Goal: Information Seeking & Learning: Learn about a topic

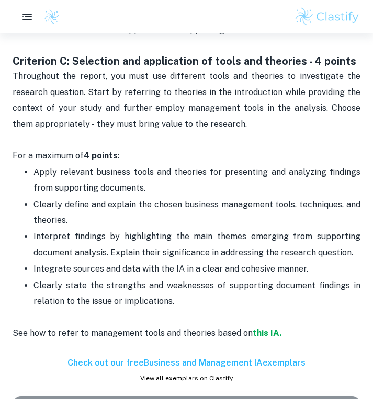
scroll to position [1224, 0]
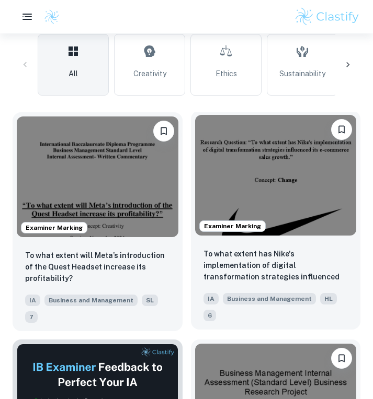
scroll to position [322, 0]
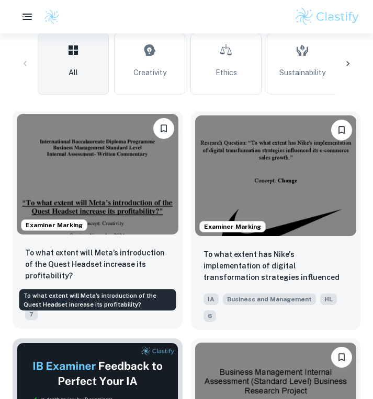
click at [138, 260] on p "To what extent will Meta’s introduction of the Quest Headset increase its profi…" at bounding box center [97, 264] width 145 height 34
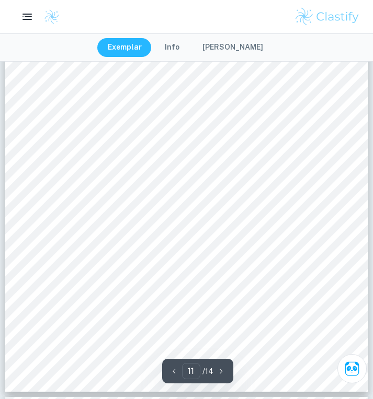
scroll to position [5544, 0]
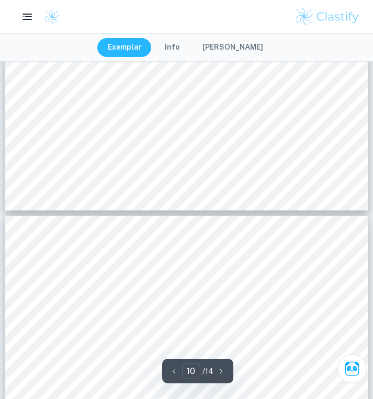
type input "9"
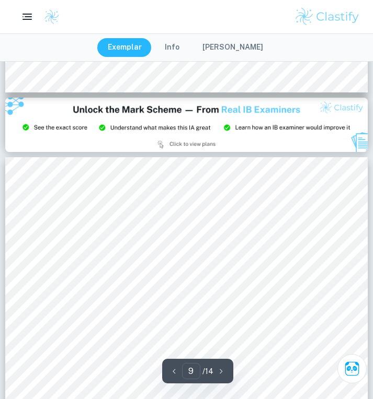
scroll to position [4232, 0]
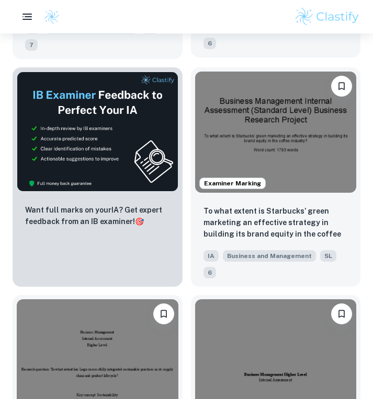
scroll to position [824, 0]
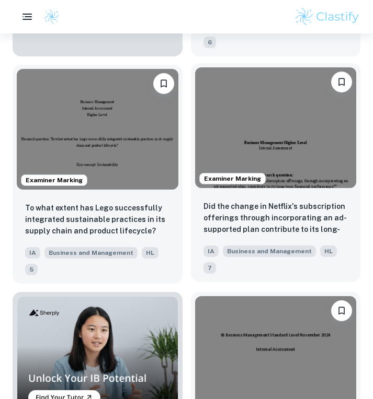
click at [217, 138] on img at bounding box center [275, 127] width 161 height 121
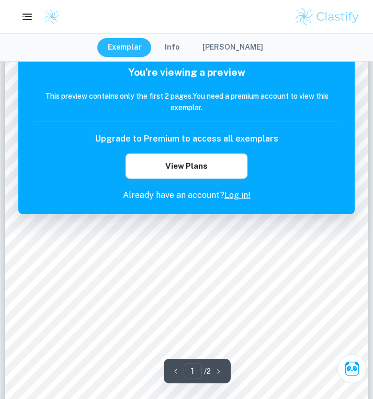
scroll to position [157, 0]
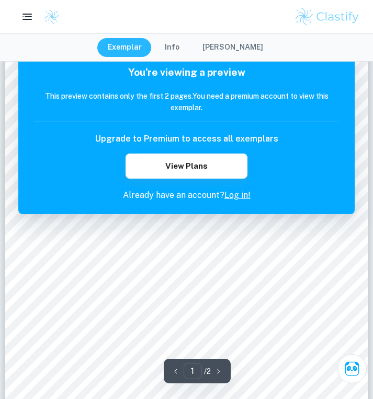
click at [303, 122] on hr at bounding box center [186, 122] width 305 height 1
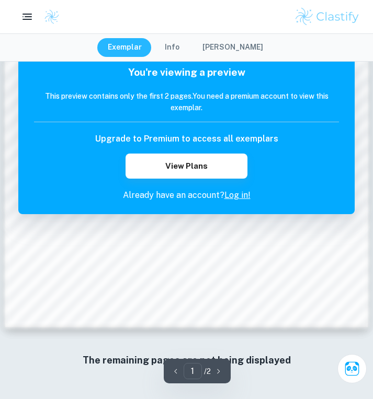
scroll to position [773, 0]
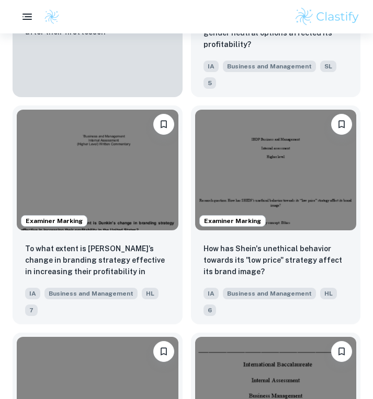
scroll to position [1271, 0]
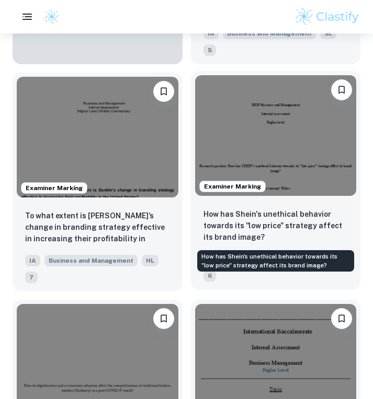
click at [246, 232] on p "How has Shein's unethical behavior towards its "low price" strategy affect its …" at bounding box center [275, 226] width 145 height 34
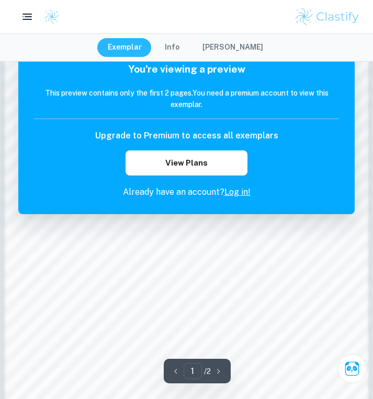
scroll to position [536, 0]
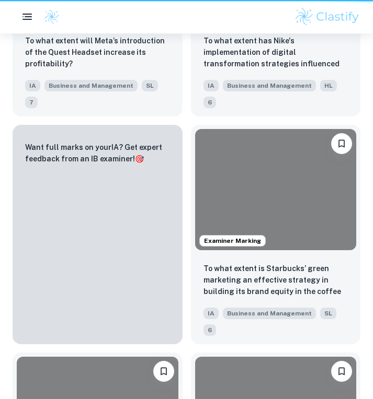
scroll to position [1271, 0]
